Goal: Task Accomplishment & Management: Complete application form

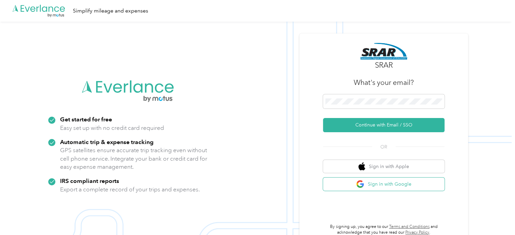
click at [385, 181] on button "Sign in with Google" at bounding box center [383, 183] width 121 height 13
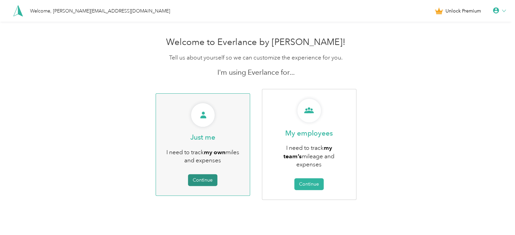
click at [201, 176] on button "Continue" at bounding box center [202, 180] width 29 height 12
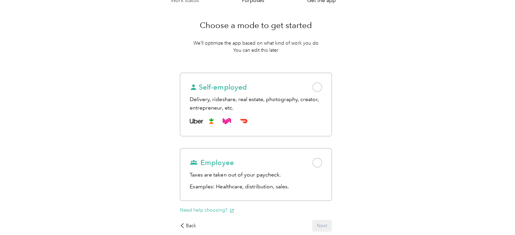
scroll to position [44, 0]
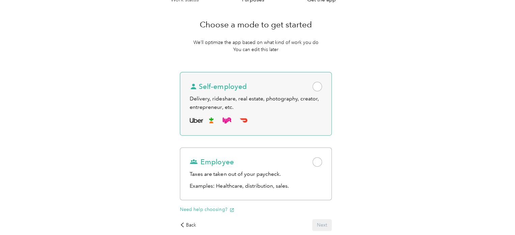
click at [321, 87] on span at bounding box center [316, 86] width 9 height 9
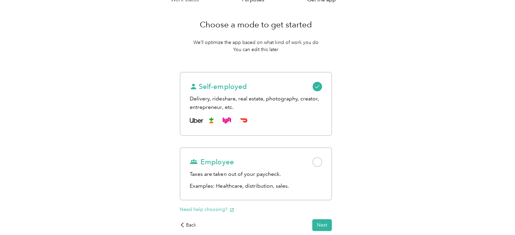
scroll to position [82, 0]
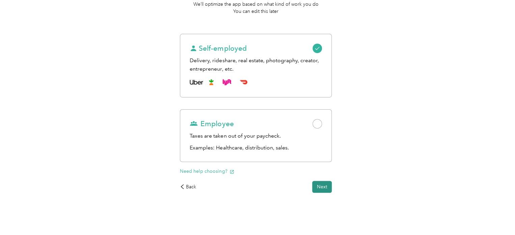
click at [330, 186] on button "Next" at bounding box center [322, 187] width 20 height 12
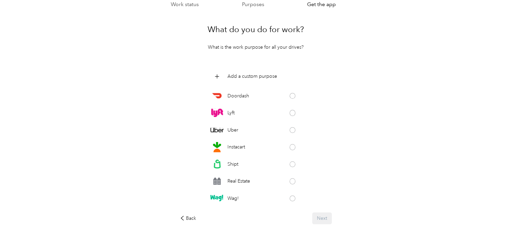
scroll to position [39, 0]
click at [290, 180] on span at bounding box center [293, 181] width 6 height 6
click at [325, 219] on button "Next" at bounding box center [322, 218] width 20 height 12
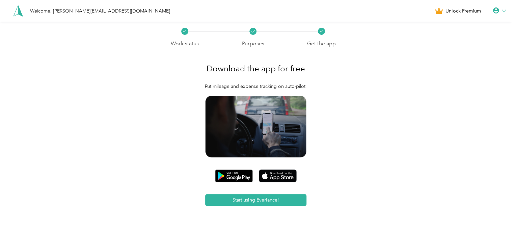
click at [505, 11] on icon at bounding box center [504, 11] width 4 height 2
click at [457, 52] on div "Logout" at bounding box center [476, 49] width 76 height 14
